Goal: Transaction & Acquisition: Purchase product/service

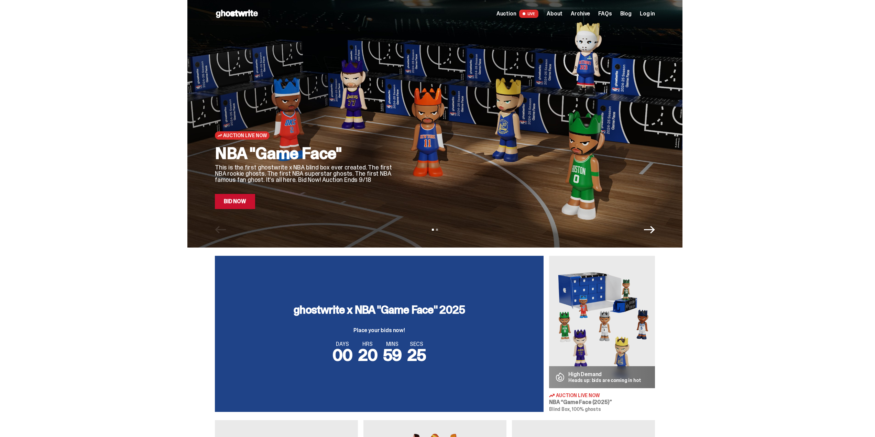
click at [244, 201] on link "Bid Now" at bounding box center [235, 201] width 40 height 15
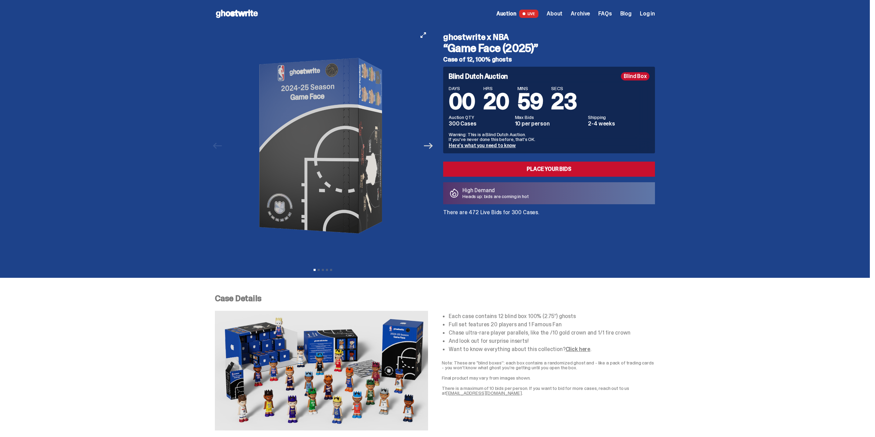
click at [431, 145] on icon "Next" at bounding box center [428, 145] width 9 height 9
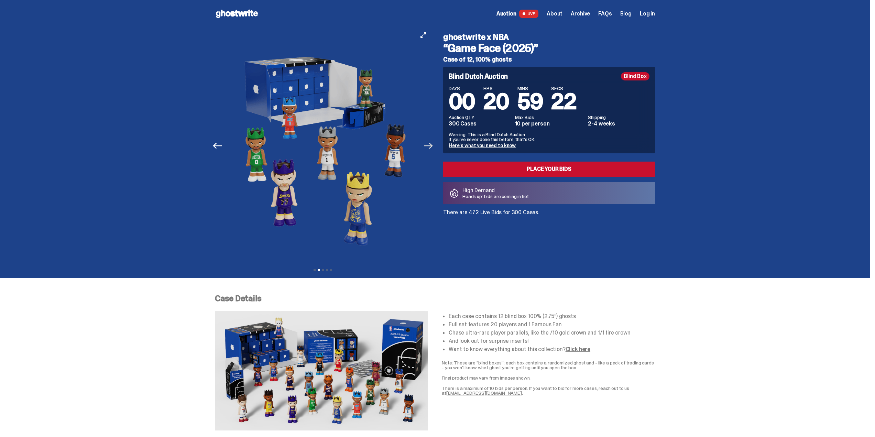
click at [431, 145] on icon "Next" at bounding box center [428, 145] width 9 height 9
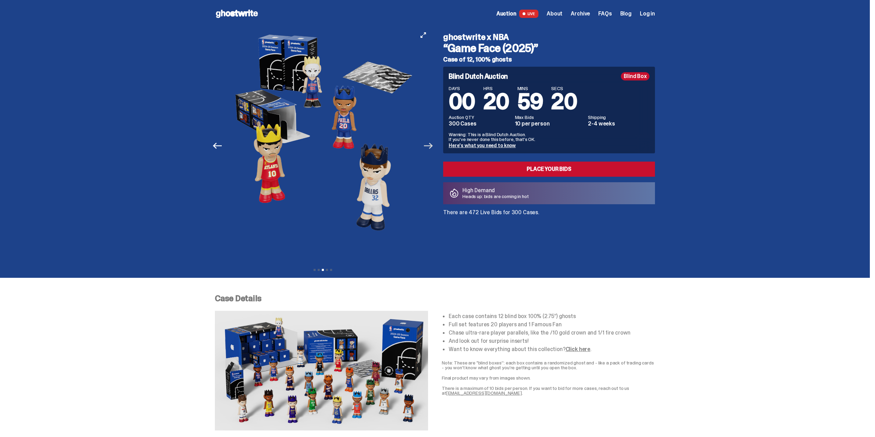
click at [430, 145] on icon "Next" at bounding box center [428, 145] width 9 height 9
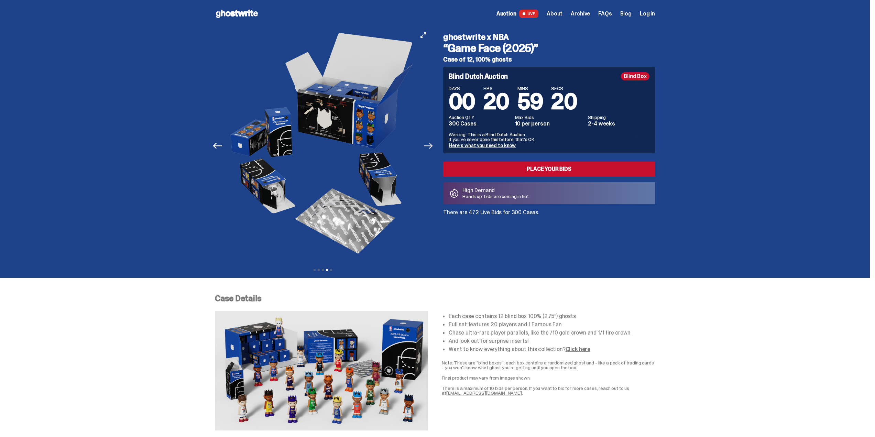
click at [430, 145] on icon "Next" at bounding box center [428, 145] width 9 height 9
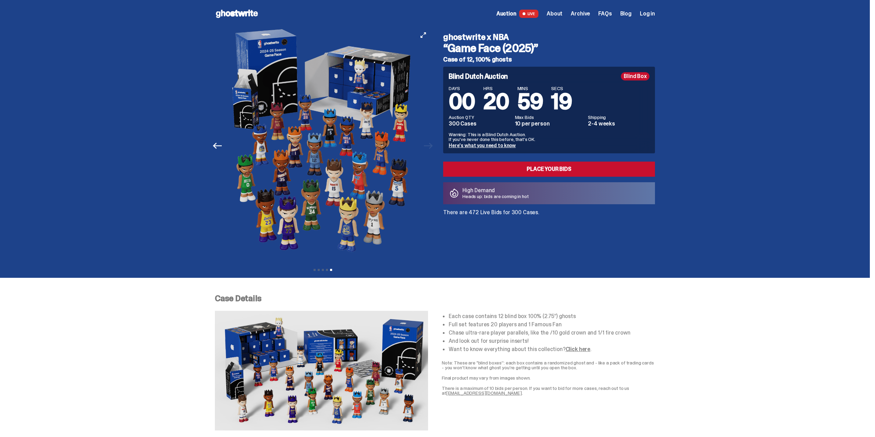
click at [430, 145] on div at bounding box center [323, 146] width 216 height 237
click at [338, 136] on img at bounding box center [322, 146] width 189 height 237
